Goal: Information Seeking & Learning: Find specific fact

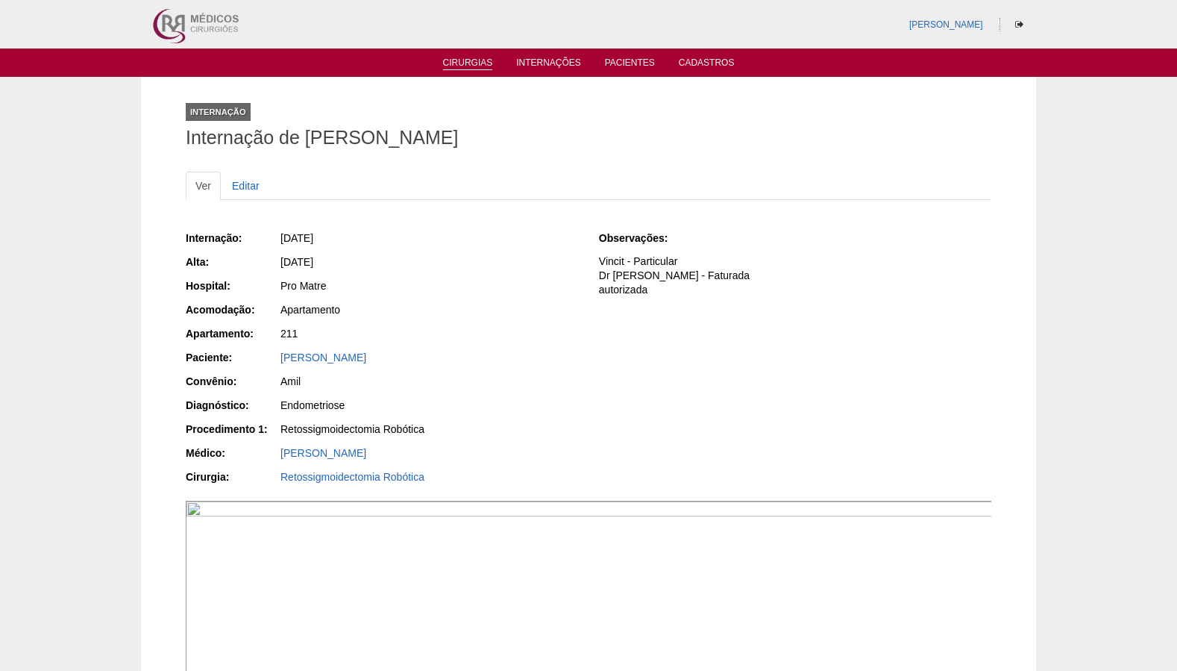
click at [473, 68] on link "Cirurgias" at bounding box center [468, 63] width 50 height 13
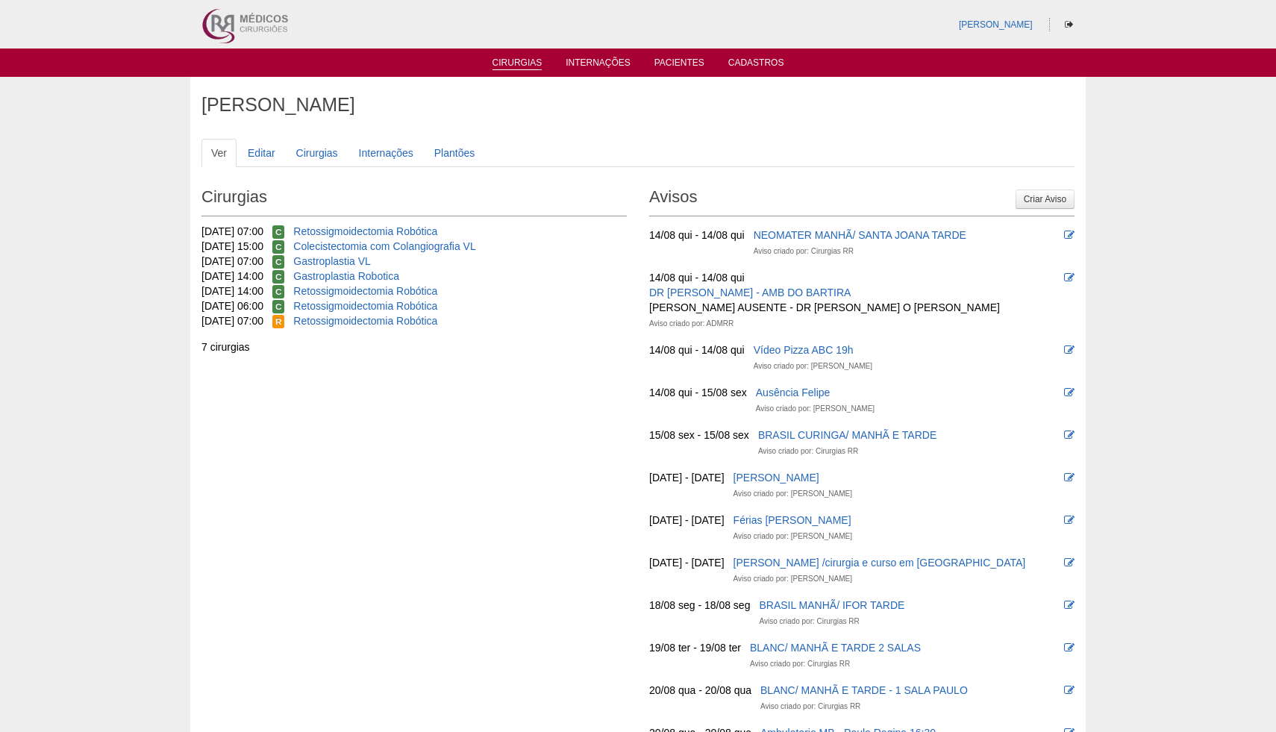
click at [518, 67] on link "Cirurgias" at bounding box center [517, 63] width 50 height 13
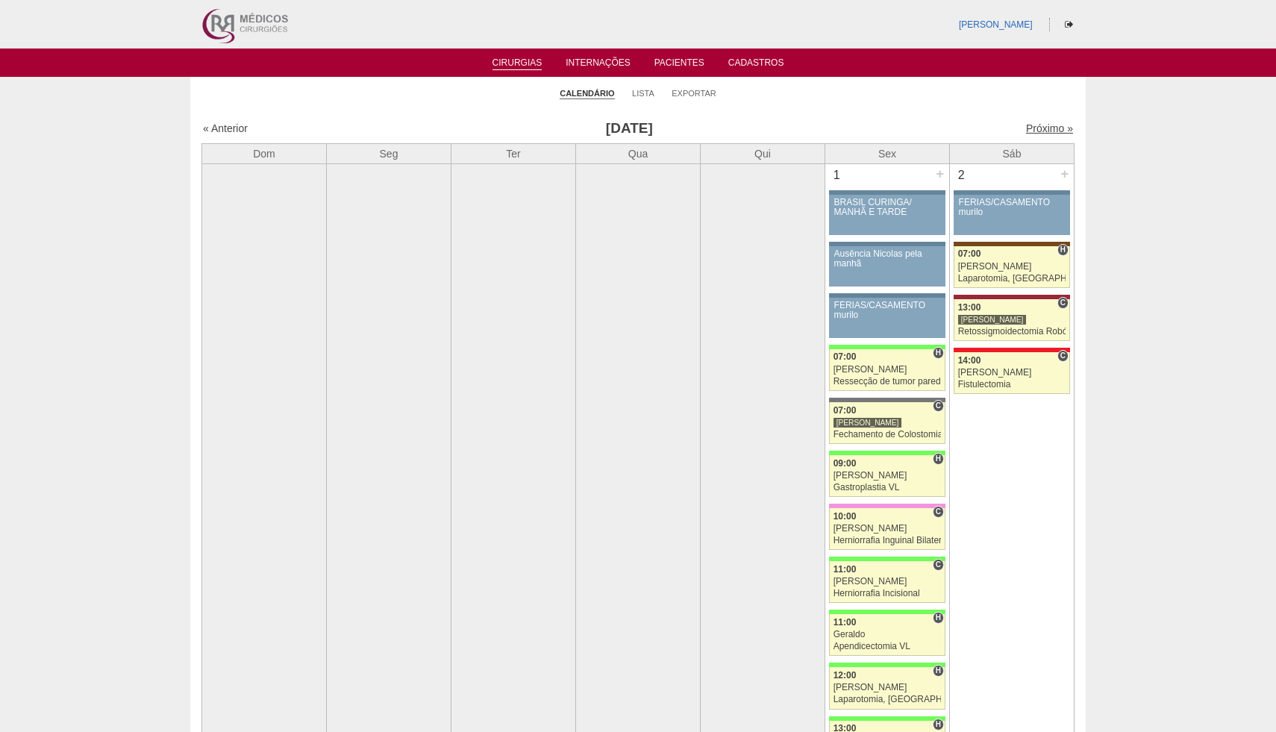
click at [1042, 131] on link "Próximo »" at bounding box center [1049, 128] width 47 height 12
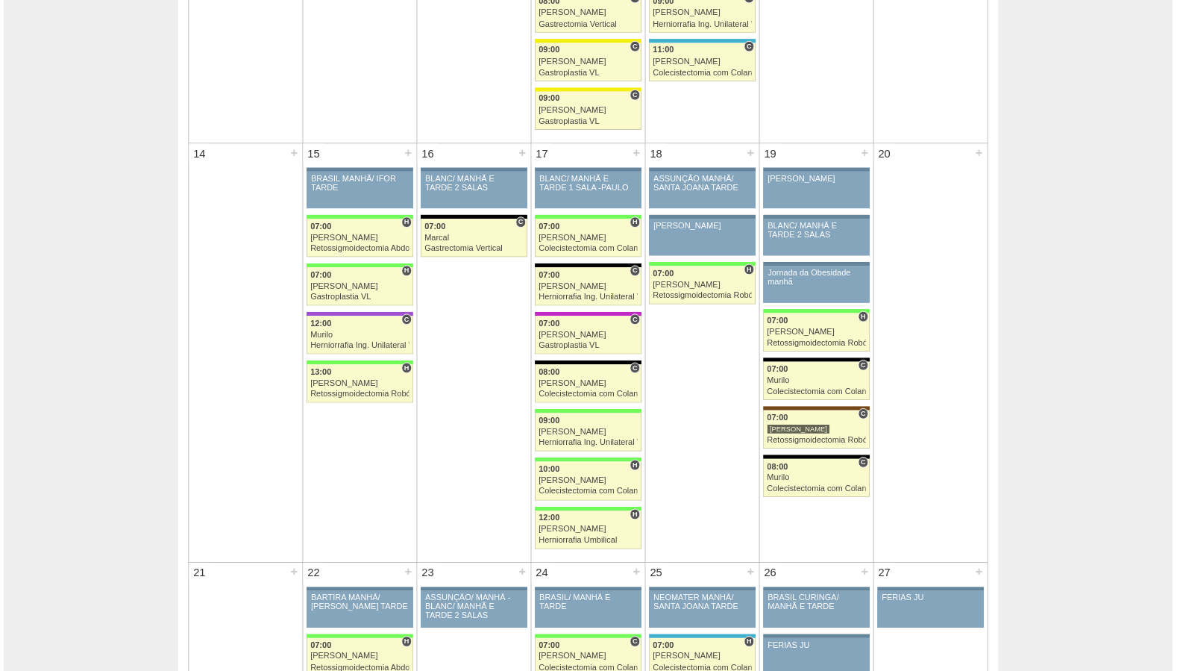
scroll to position [916, 0]
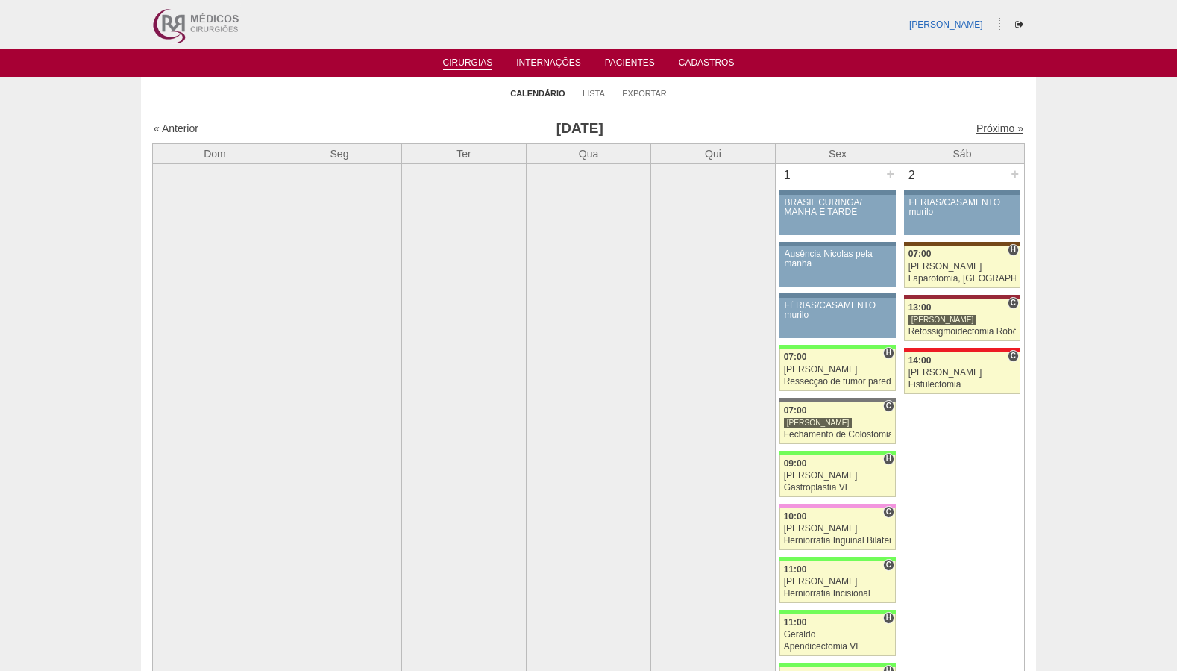
click at [1006, 125] on link "Próximo »" at bounding box center [999, 128] width 47 height 12
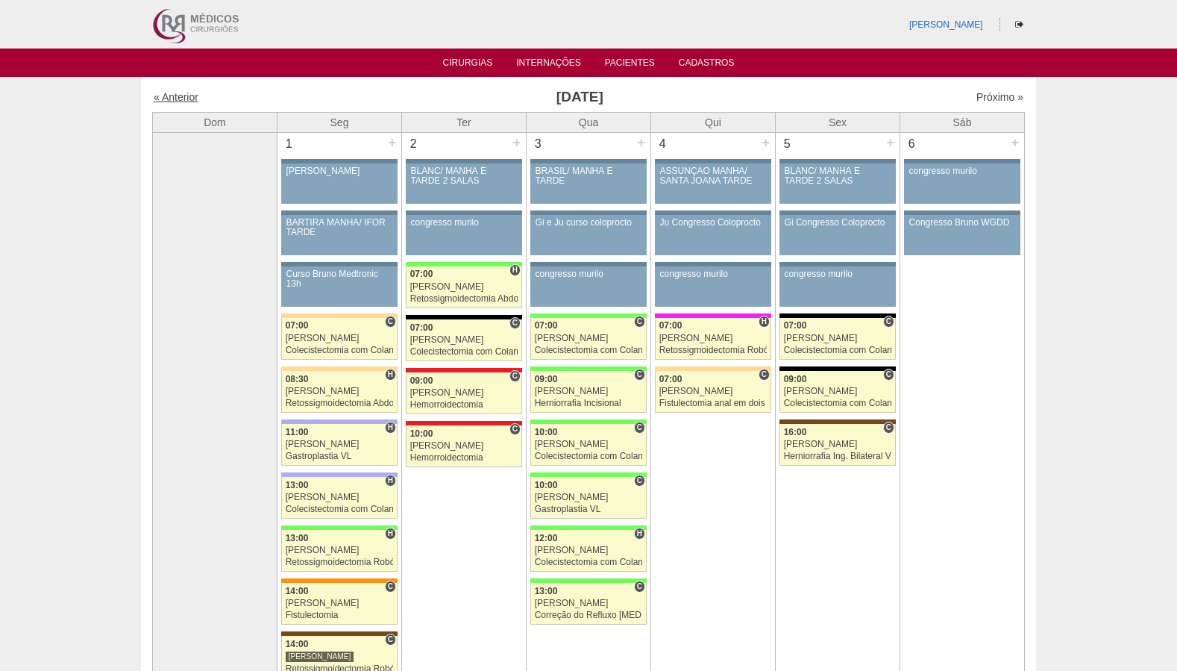
click at [169, 98] on link "« Anterior" at bounding box center [176, 97] width 45 height 12
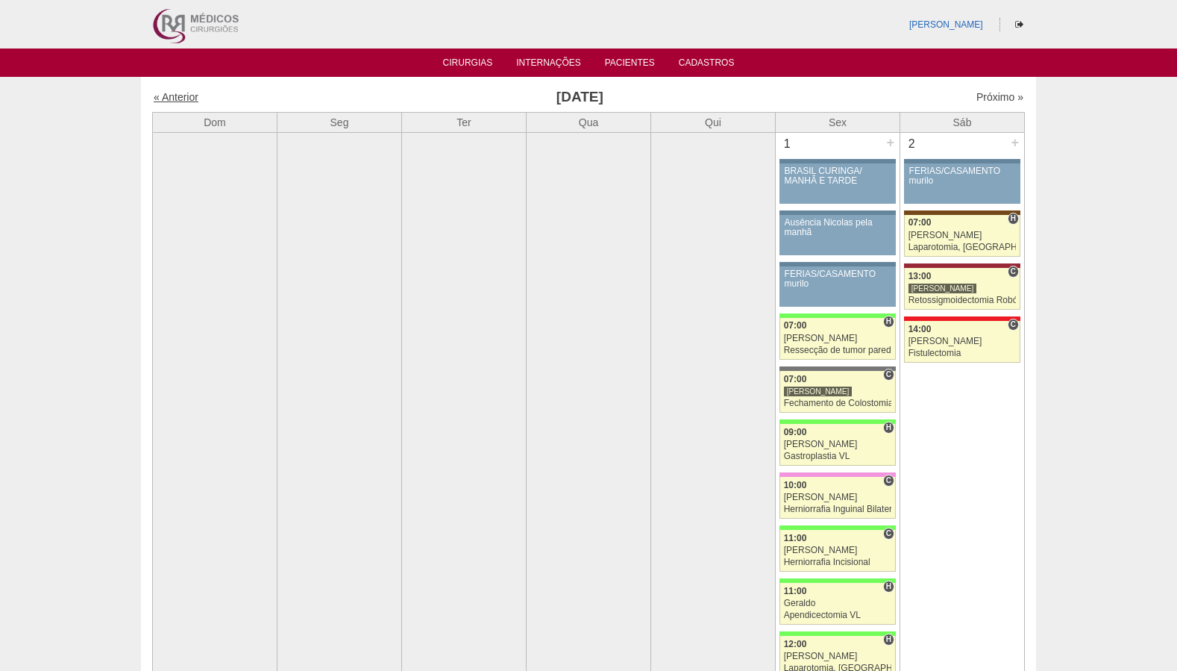
click at [181, 102] on link "« Anterior" at bounding box center [176, 97] width 45 height 12
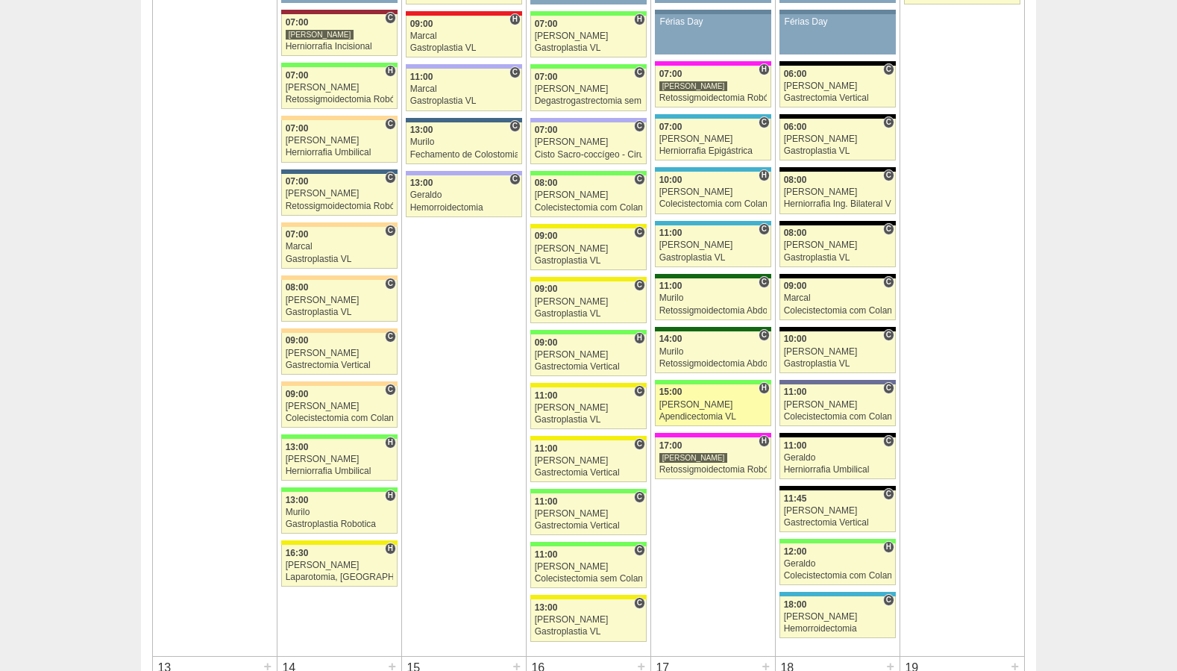
scroll to position [1295, 0]
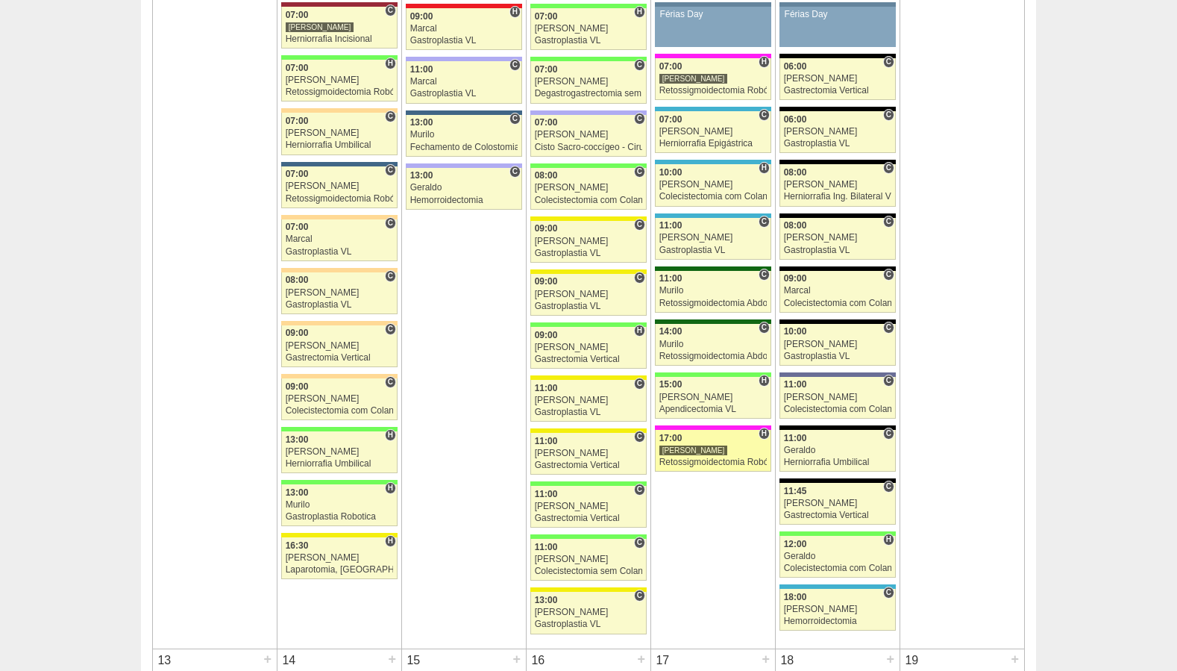
click at [718, 461] on div "Retossigmoidectomia Robótica" at bounding box center [713, 462] width 108 height 10
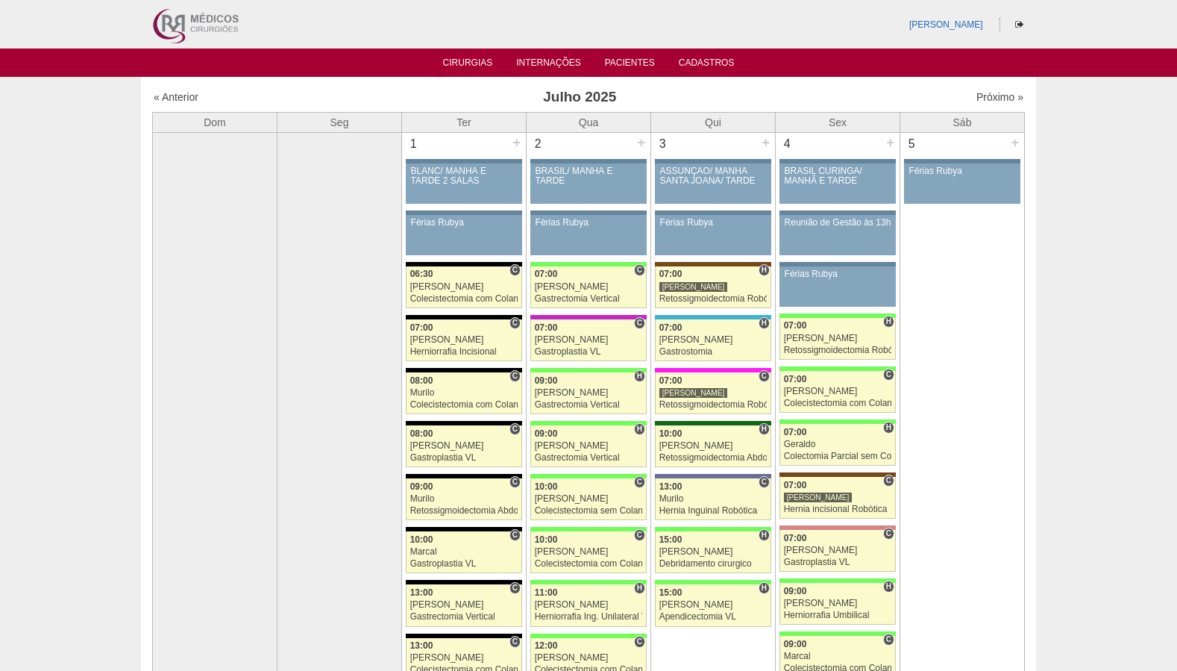
scroll to position [1295, 0]
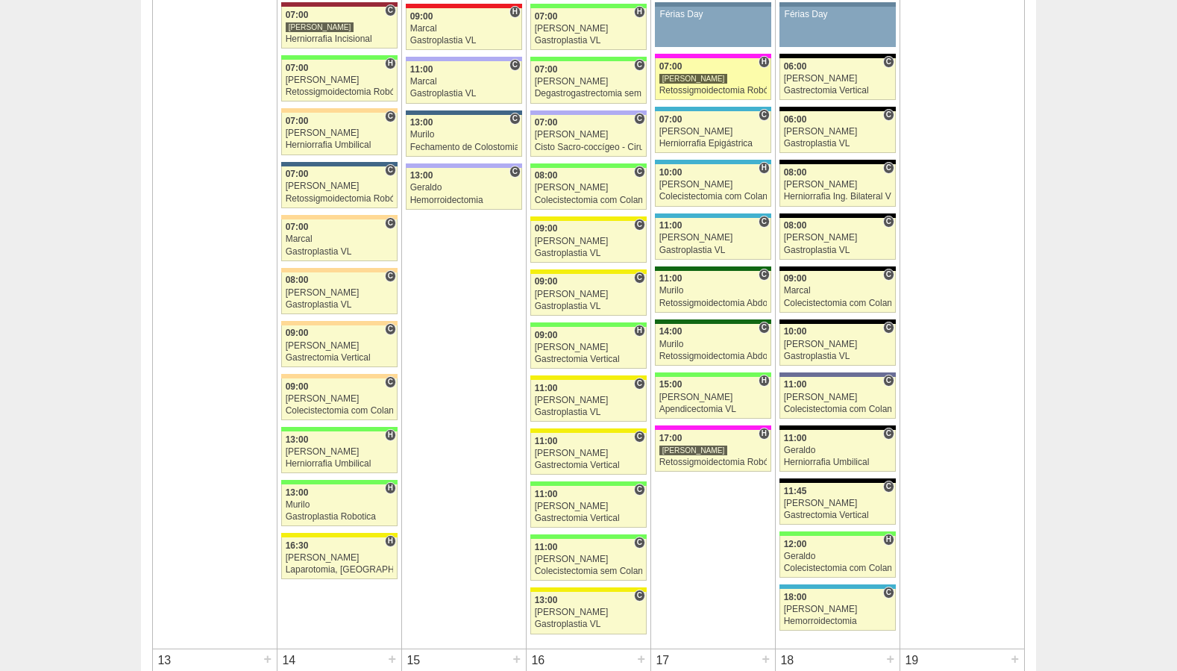
click at [715, 90] on div "Retossigmoidectomia Robótica" at bounding box center [713, 91] width 108 height 10
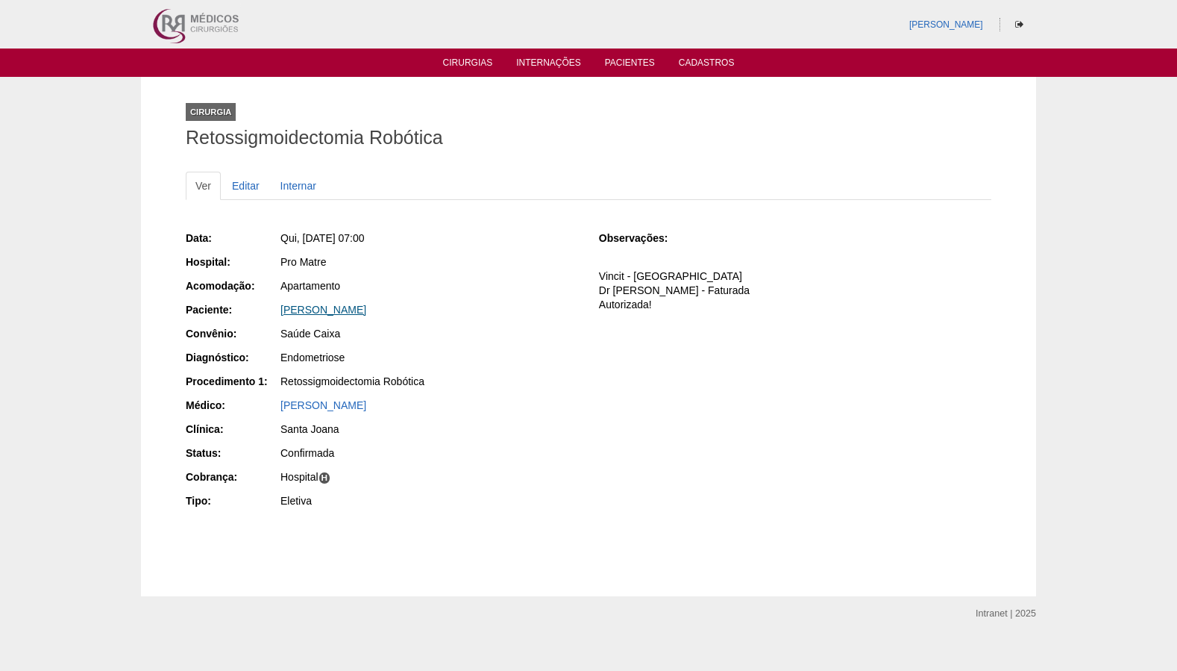
click at [366, 311] on link "[PERSON_NAME]" at bounding box center [323, 310] width 86 height 12
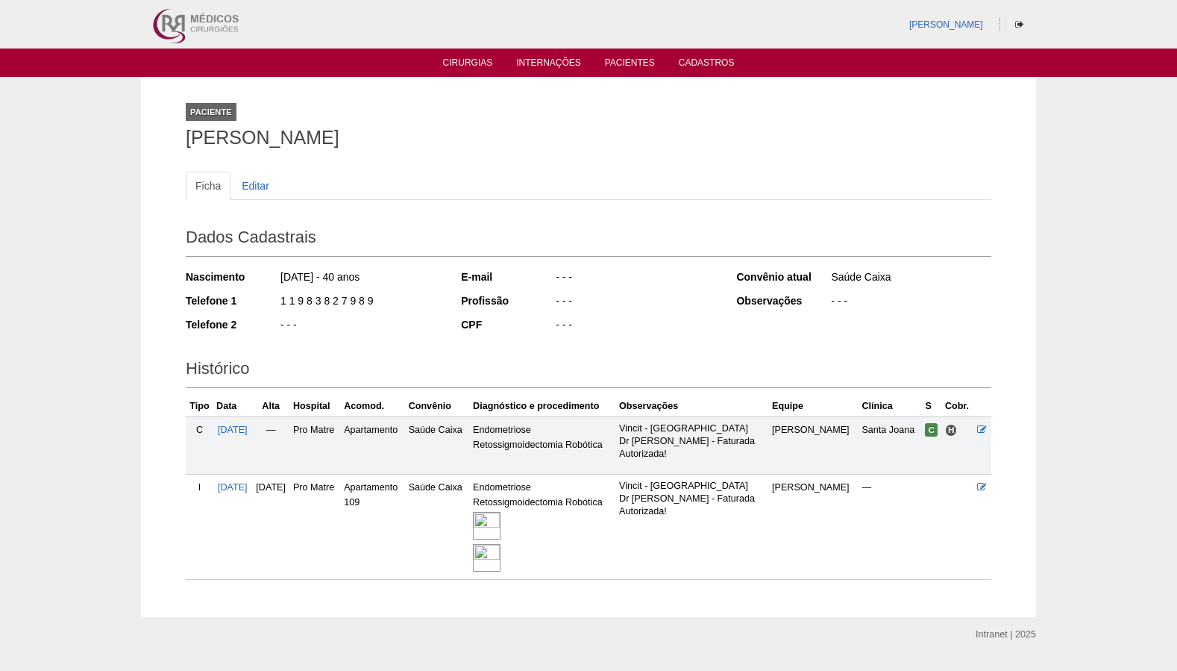
click at [501, 530] on img at bounding box center [487, 526] width 28 height 28
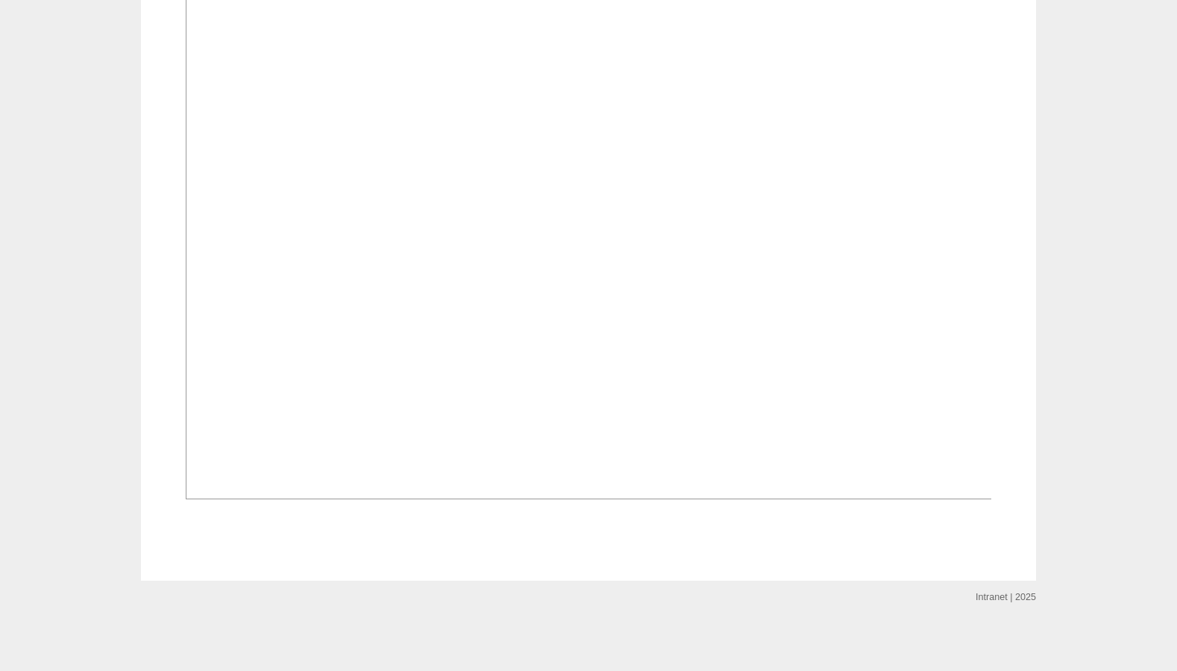
scroll to position [2162, 0]
